Goal: Information Seeking & Learning: Check status

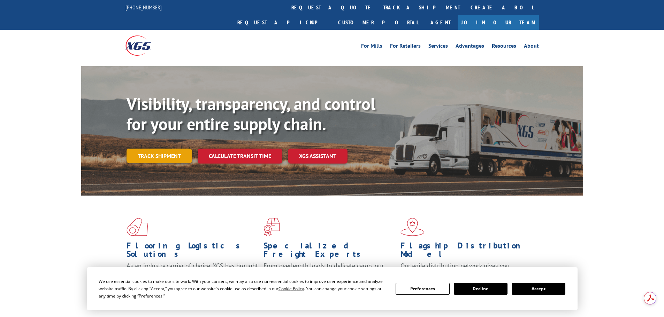
click at [163, 149] on link "Track shipment" at bounding box center [159, 156] width 66 height 15
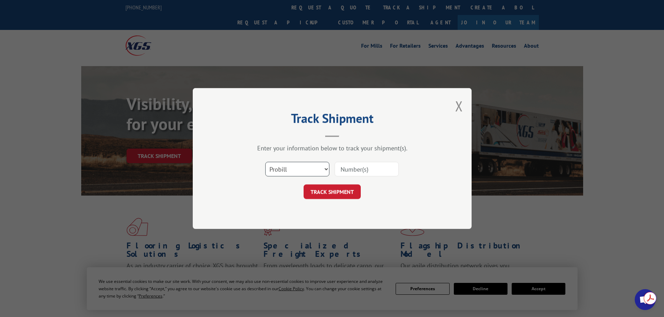
click at [279, 170] on select "Select category... Probill BOL PO" at bounding box center [297, 169] width 64 height 15
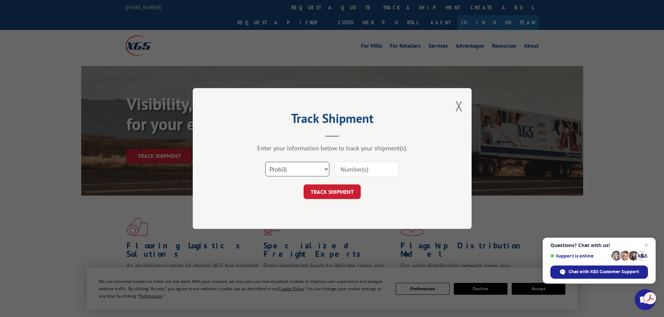
select select "po"
click at [265, 162] on select "Select category... Probill BOL PO" at bounding box center [297, 169] width 64 height 15
click at [341, 166] on input at bounding box center [367, 169] width 64 height 15
paste input "296571695"
type input "296571695"
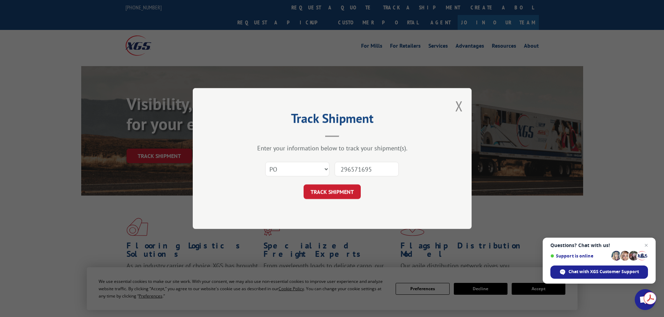
click at [341, 201] on div "Track Shipment Enter your information below to track your shipment(s). Select c…" at bounding box center [332, 158] width 279 height 141
click at [340, 195] on button "TRACK SHIPMENT" at bounding box center [332, 192] width 57 height 15
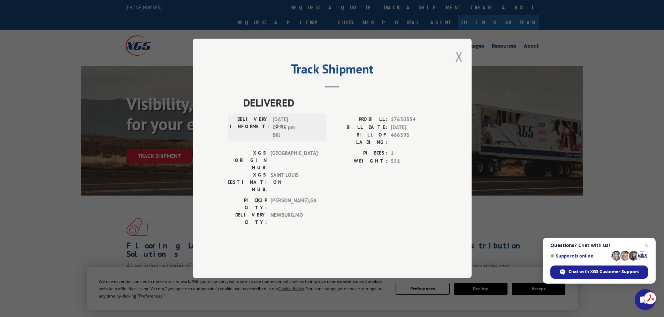
click at [456, 66] on button "Close modal" at bounding box center [459, 56] width 8 height 18
